Goal: Find specific page/section: Find specific page/section

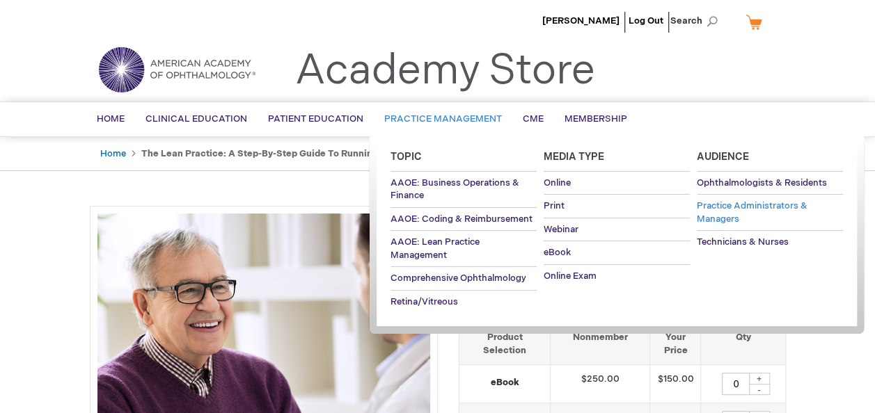
click at [719, 203] on span "Practice Administrators & Managers" at bounding box center [752, 212] width 111 height 24
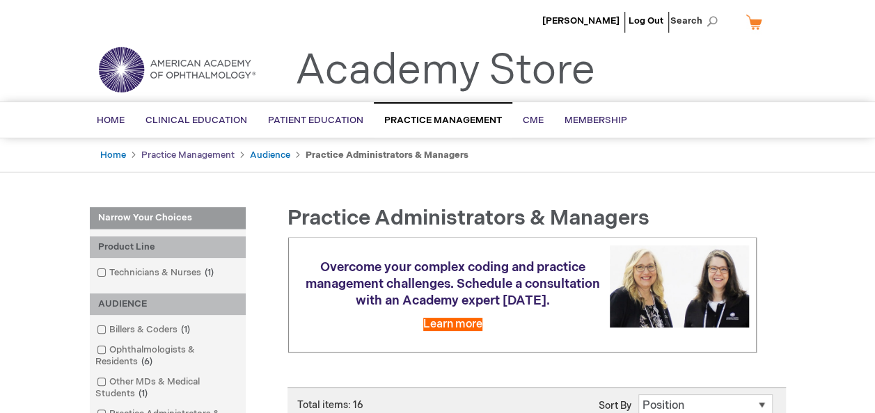
click at [200, 150] on link "Practice Management" at bounding box center [187, 155] width 93 height 11
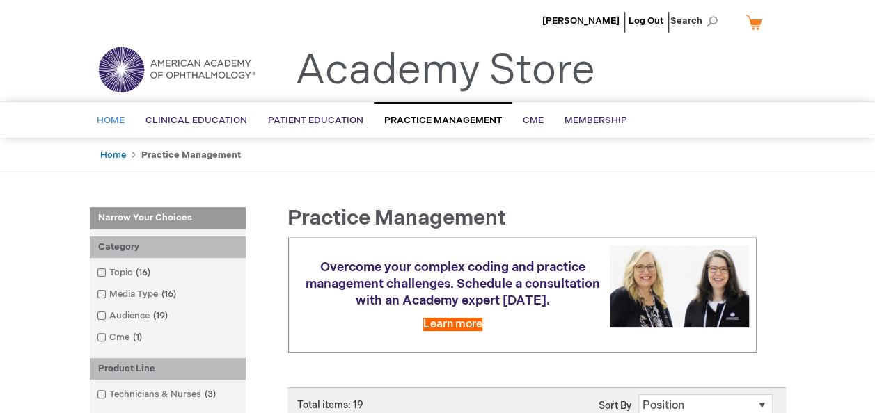
click at [111, 118] on span "Home" at bounding box center [111, 120] width 28 height 11
